Goal: Information Seeking & Learning: Learn about a topic

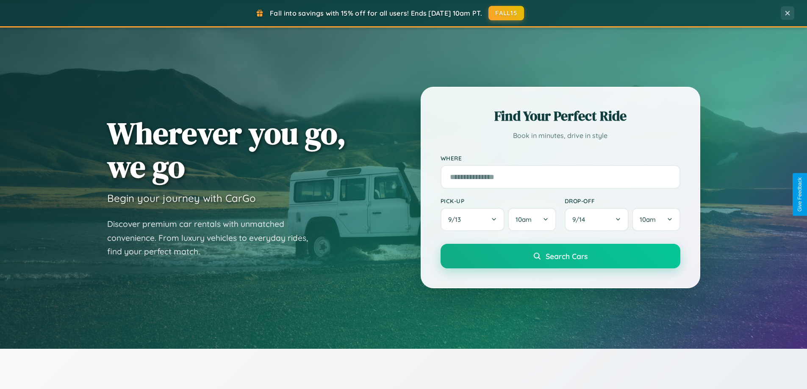
scroll to position [1631, 0]
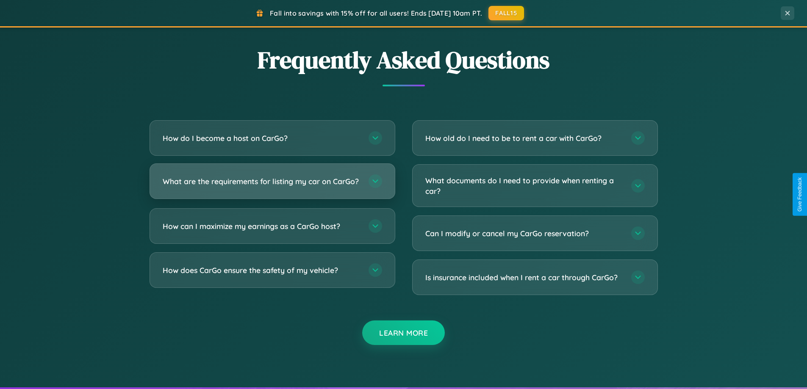
click at [272, 185] on h3 "What are the requirements for listing my car on CarGo?" at bounding box center [261, 181] width 197 height 11
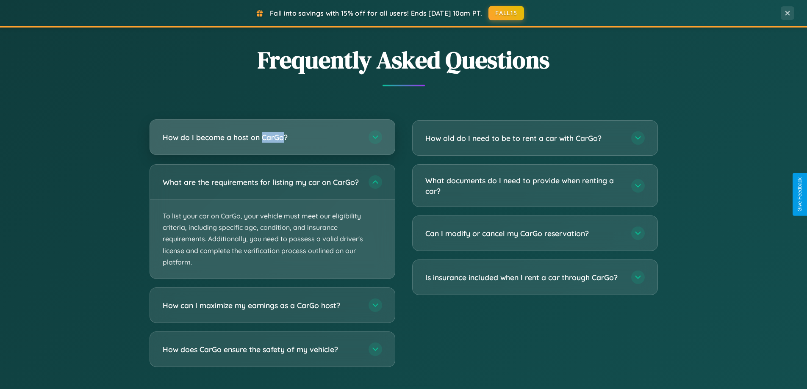
click at [272, 138] on h3 "How do I become a host on CarGo?" at bounding box center [261, 137] width 197 height 11
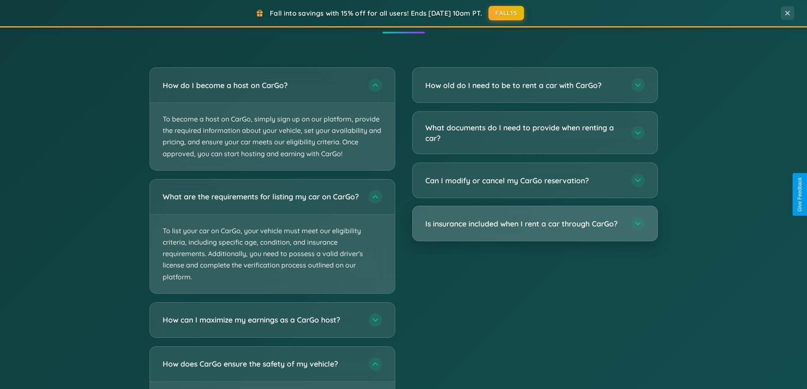
click at [535, 225] on h3 "Is insurance included when I rent a car through CarGo?" at bounding box center [523, 224] width 197 height 11
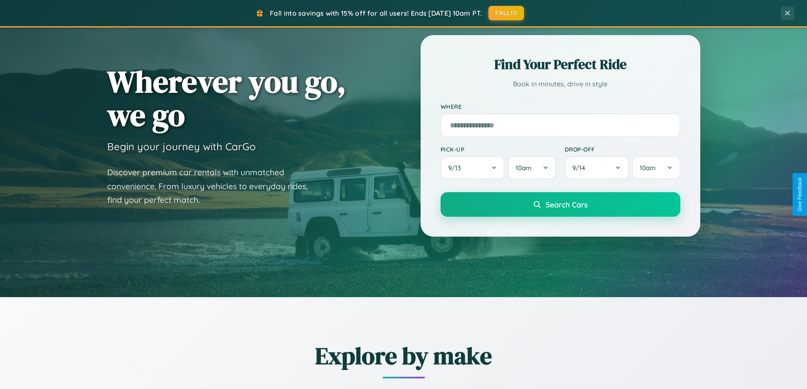
scroll to position [0, 0]
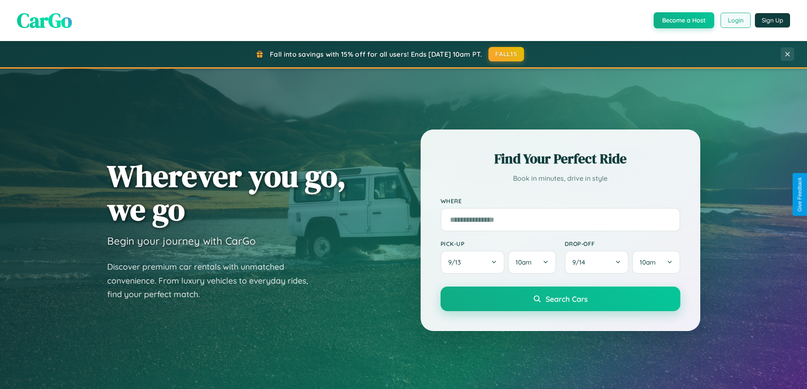
click at [735, 20] on button "Login" at bounding box center [736, 20] width 30 height 15
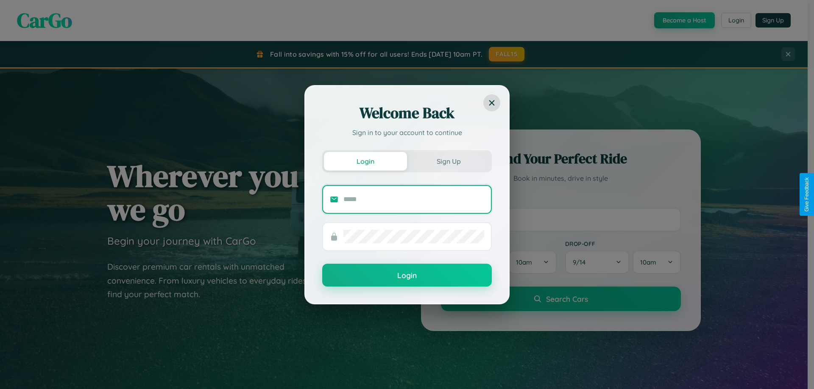
click at [413, 200] on input "text" at bounding box center [413, 200] width 141 height 14
type input "**********"
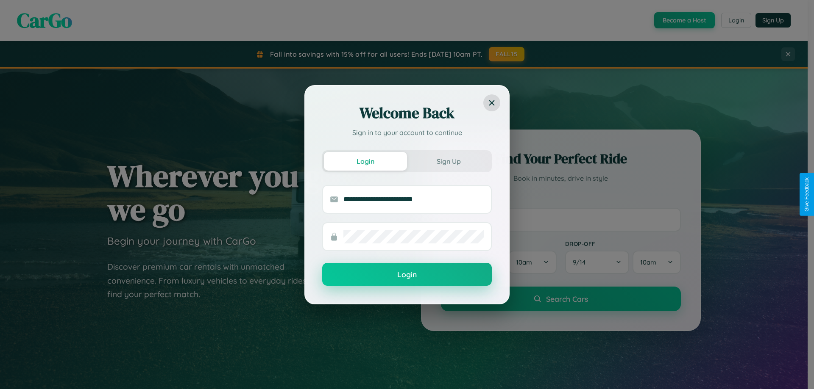
click at [407, 275] on button "Login" at bounding box center [406, 274] width 169 height 23
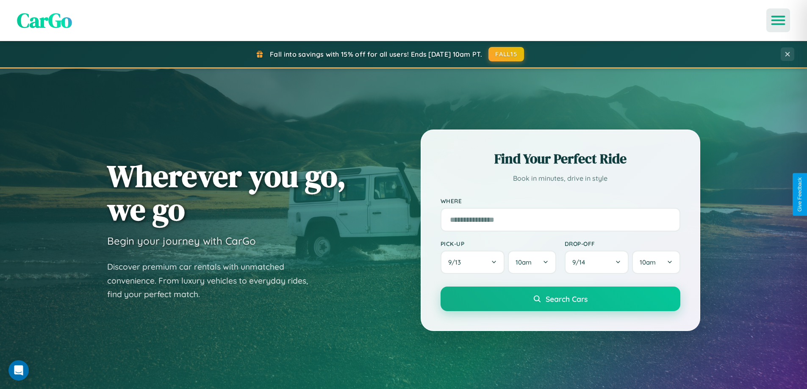
click at [778, 20] on icon "Open menu" at bounding box center [778, 21] width 12 height 8
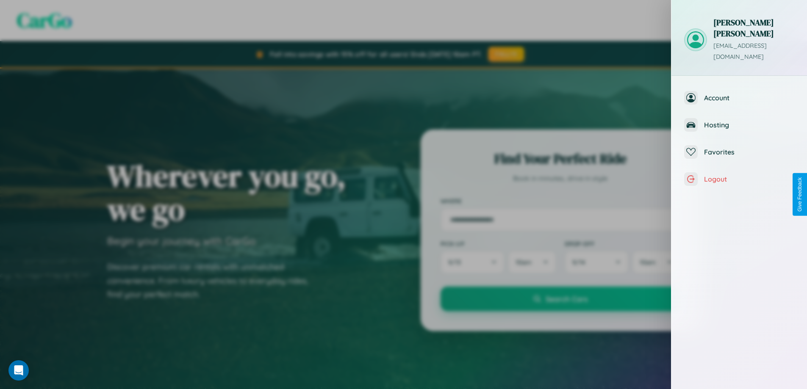
scroll to position [330, 0]
